Goal: Find specific page/section: Find specific page/section

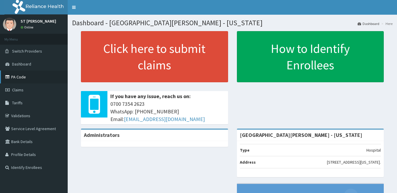
click at [24, 71] on link "PA Code" at bounding box center [34, 77] width 68 height 13
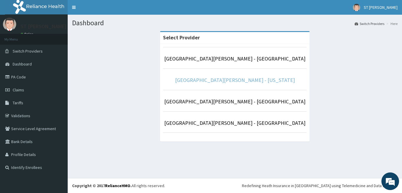
click at [218, 82] on link "[GEOGRAPHIC_DATA][PERSON_NAME] - [US_STATE]" at bounding box center [235, 80] width 120 height 7
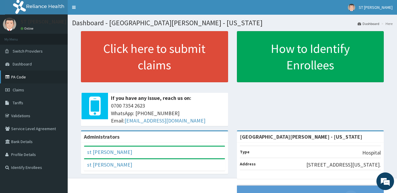
click at [21, 79] on link "PA Code" at bounding box center [34, 77] width 68 height 13
